Goal: Task Accomplishment & Management: Use online tool/utility

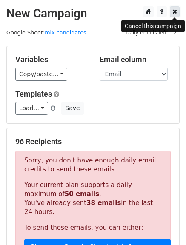
click at [172, 13] on icon at bounding box center [174, 11] width 5 height 6
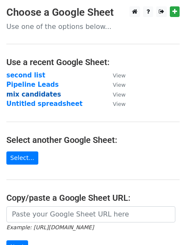
click at [43, 97] on strong "mix candidates" at bounding box center [33, 94] width 54 height 8
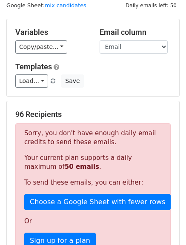
scroll to position [28, 0]
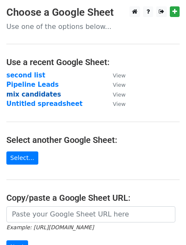
click at [42, 96] on strong "mix candidates" at bounding box center [33, 94] width 54 height 8
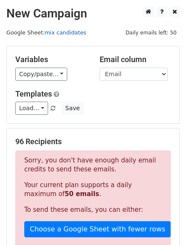
click at [54, 34] on link "mix candidates" at bounding box center [66, 32] width 42 height 6
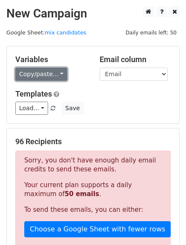
click at [56, 75] on link "Copy/paste..." at bounding box center [41, 74] width 52 height 13
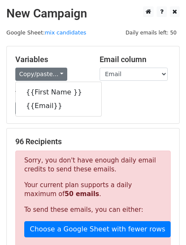
click at [126, 102] on div "Load... Intro email Save" at bounding box center [93, 107] width 168 height 13
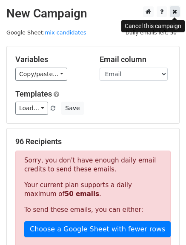
click at [175, 14] on icon at bounding box center [174, 11] width 5 height 6
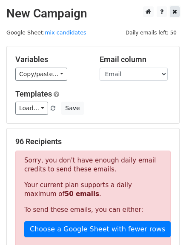
click at [175, 14] on icon at bounding box center [174, 11] width 5 height 6
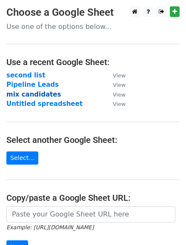
click at [39, 93] on strong "mix candidates" at bounding box center [33, 94] width 54 height 8
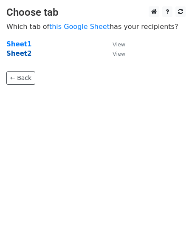
click at [21, 53] on strong "Sheet2" at bounding box center [18, 54] width 25 height 8
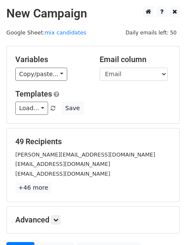
scroll to position [85, 0]
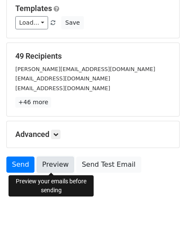
click at [53, 163] on link "Preview" at bounding box center [55, 164] width 37 height 16
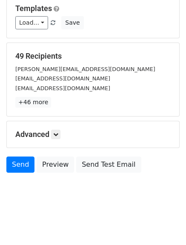
click at [37, 195] on body "New Campaign Daily emails left: 50 Google Sheet: mix candidates Variables Copy/…" at bounding box center [93, 66] width 186 height 290
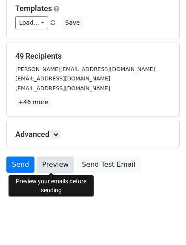
click at [57, 161] on link "Preview" at bounding box center [55, 164] width 37 height 16
click at [56, 164] on link "Preview" at bounding box center [55, 164] width 37 height 16
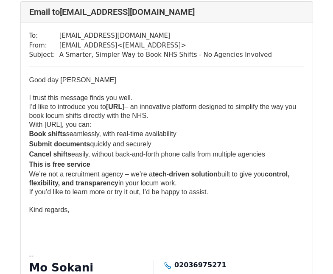
scroll to position [998, 0]
